Goal: Task Accomplishment & Management: Complete application form

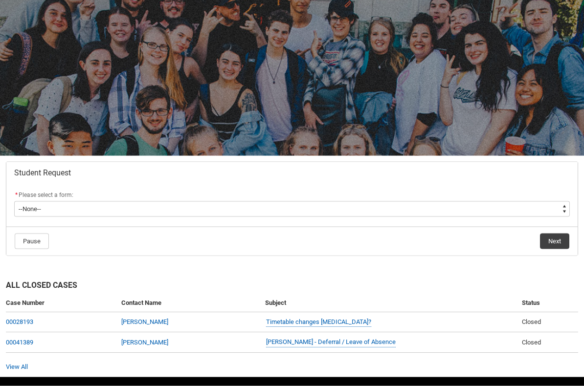
scroll to position [60, 0]
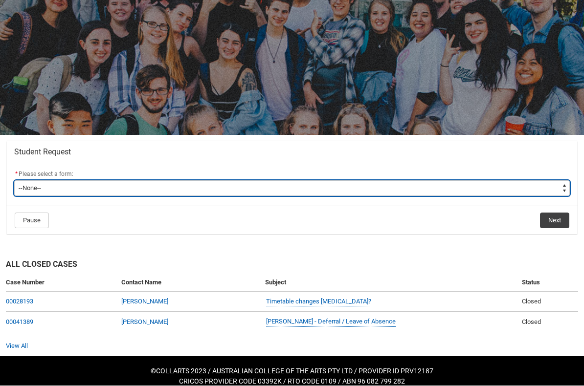
click at [559, 188] on select "--None-- Academic Transcript Application to Appeal Assignment Extension Change …" at bounding box center [291, 189] width 555 height 16
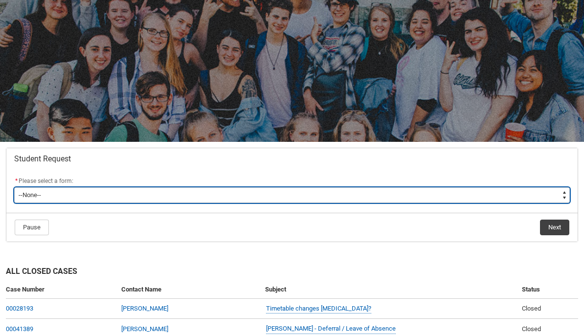
scroll to position [0, 0]
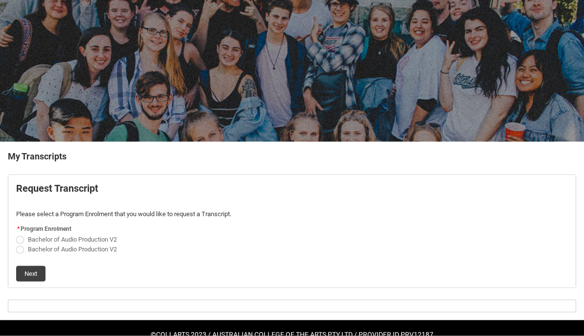
scroll to position [54, 0]
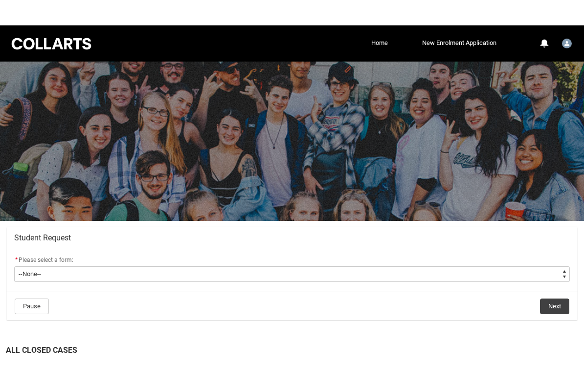
scroll to position [69, 0]
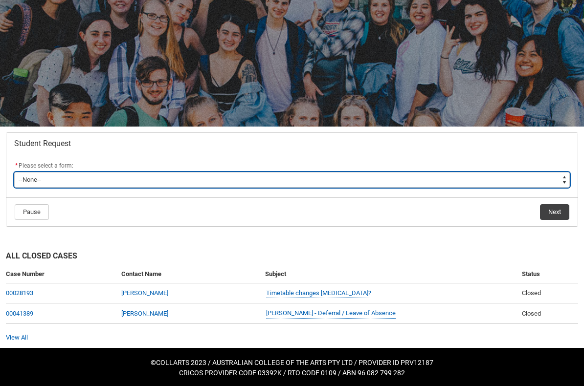
click at [561, 184] on select "--None-- Academic Transcript Application to Appeal Assignment Extension Change …" at bounding box center [291, 180] width 555 height 16
type lightning-select "Enrolment_Variation_Choice"
select select "Enrolment_Variation_Choice"
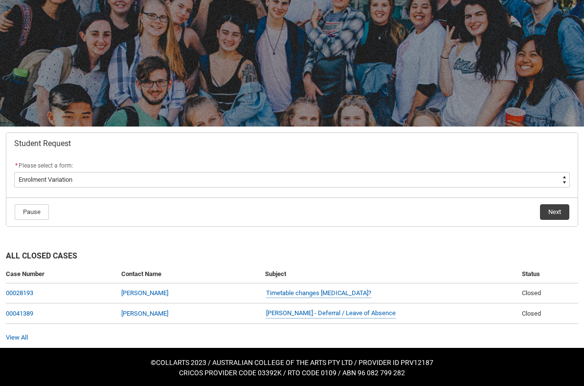
click at [559, 207] on button "Next" at bounding box center [554, 212] width 29 height 16
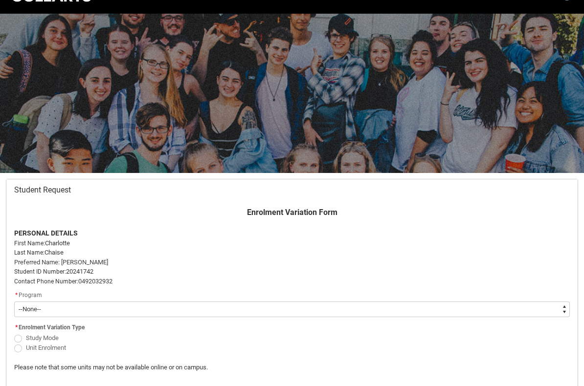
scroll to position [104, 0]
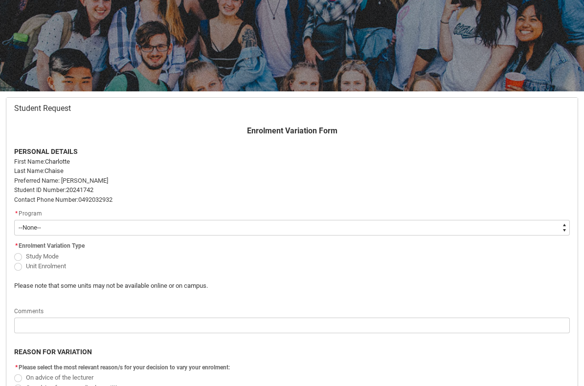
click at [22, 252] on label "Study Mode" at bounding box center [38, 255] width 48 height 7
click at [14, 251] on input "Study Mode" at bounding box center [14, 251] width 0 height 0
radio input "true"
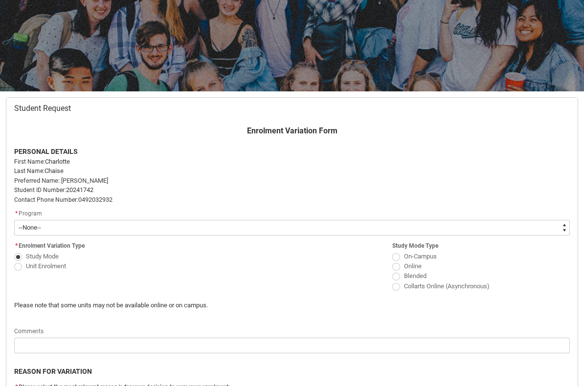
click at [395, 264] on span "Redu_Student_Request flow" at bounding box center [396, 267] width 8 height 8
click at [392, 261] on input "Online" at bounding box center [391, 261] width 0 height 0
radio input "true"
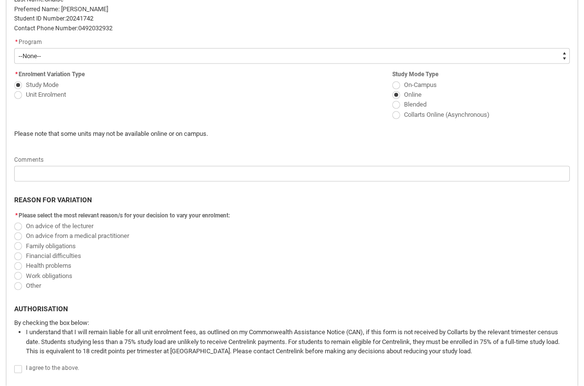
scroll to position [276, 0]
click at [16, 272] on span "Redu_Student_Request flow" at bounding box center [18, 276] width 8 height 8
click at [14, 270] on input "Work obligations" at bounding box center [14, 270] width 0 height 0
radio input "true"
click at [15, 284] on span "Redu_Student_Request flow" at bounding box center [18, 286] width 8 height 8
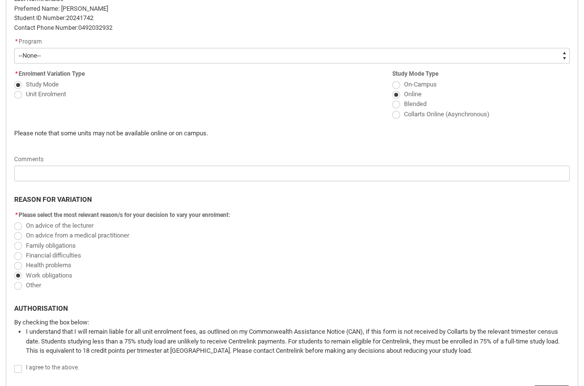
click at [14, 280] on input "Other" at bounding box center [14, 280] width 0 height 0
radio input "true"
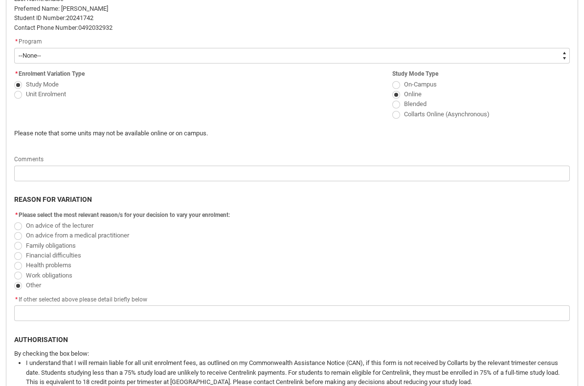
click at [22, 272] on span "Redu_Student_Request flow" at bounding box center [18, 276] width 8 height 8
click at [14, 270] on input "Work obligations" at bounding box center [14, 270] width 0 height 0
radio input "true"
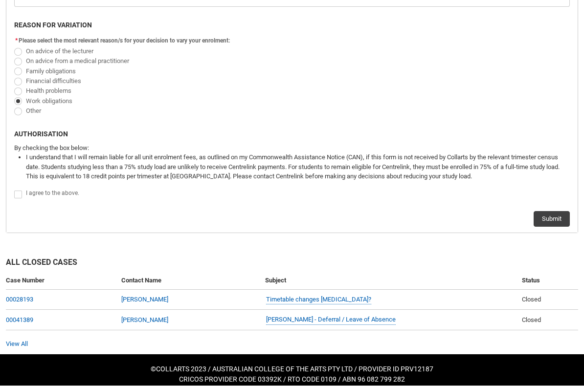
scroll to position [453, 0]
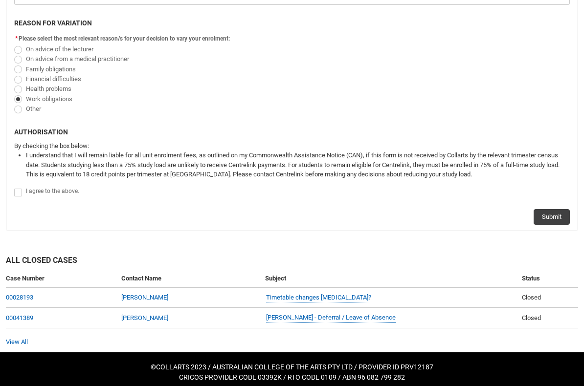
click at [22, 188] on label "Redu_Student_Request flow" at bounding box center [20, 191] width 12 height 7
click at [14, 187] on input "Redu_Student_Request flow" at bounding box center [14, 187] width 0 height 0
type lightning-input "true"
checkbox input "true"
click at [556, 215] on button "Submit" at bounding box center [551, 217] width 36 height 16
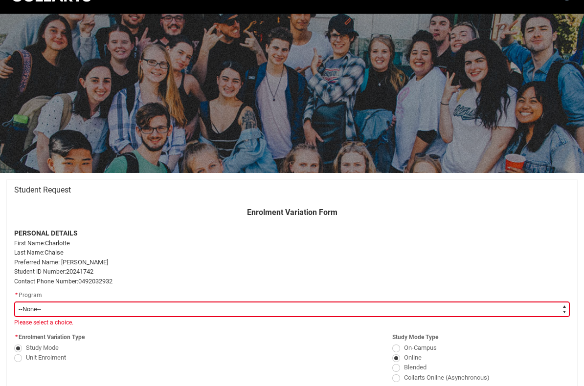
scroll to position [104, 0]
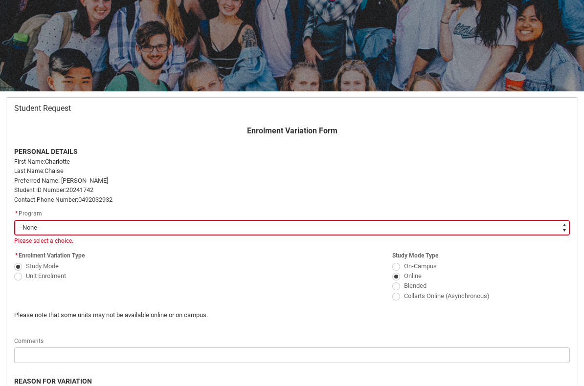
click at [547, 227] on select "--None-- Bachelor of Audio Production V2" at bounding box center [291, 228] width 555 height 16
type lightning-select "recordPicklist_ProgramEnrollment.a0jOZ000003Ipn7YAC"
select select "recordPicklist_ProgramEnrollment.a0jOZ000003Ipn7YAC"
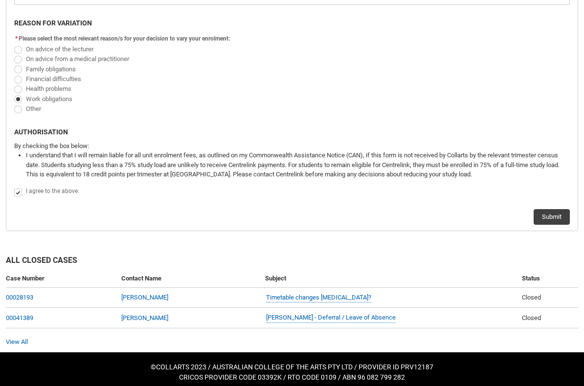
click at [553, 214] on button "Submit" at bounding box center [551, 217] width 36 height 16
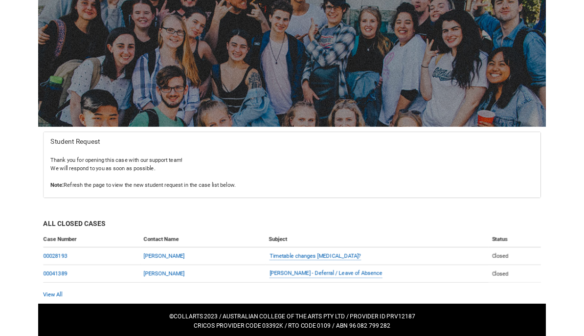
scroll to position [100, 0]
